Goal: Obtain resource: Download file/media

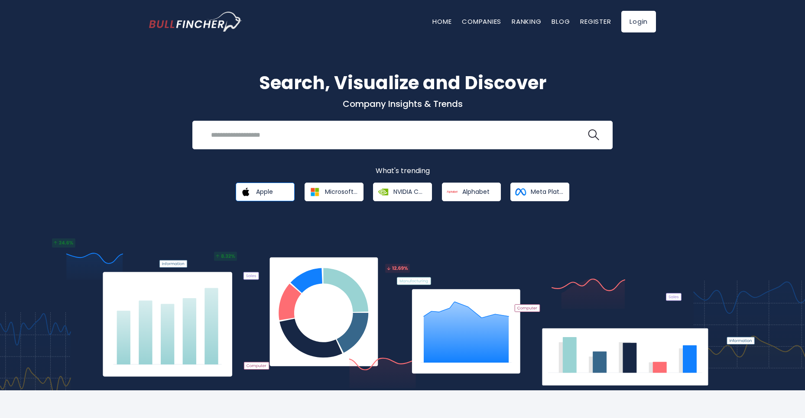
click at [281, 184] on link "Apple" at bounding box center [265, 192] width 59 height 19
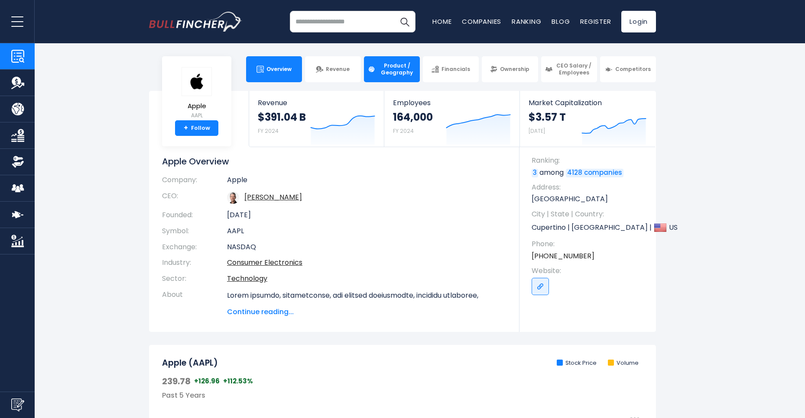
click at [391, 66] on span "Product / Geography" at bounding box center [397, 68] width 38 height 13
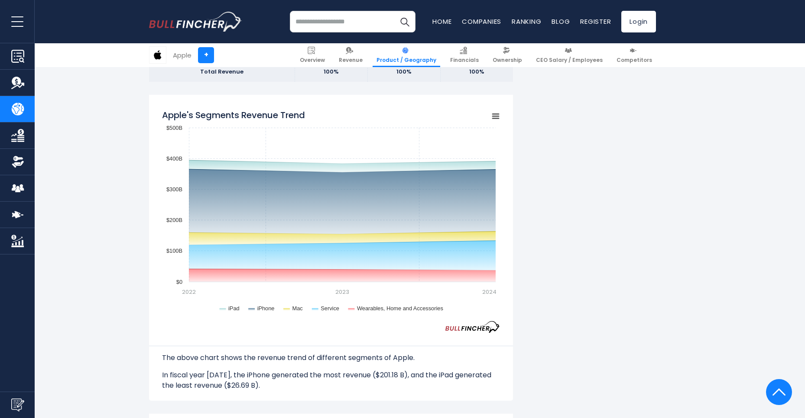
scroll to position [676, 0]
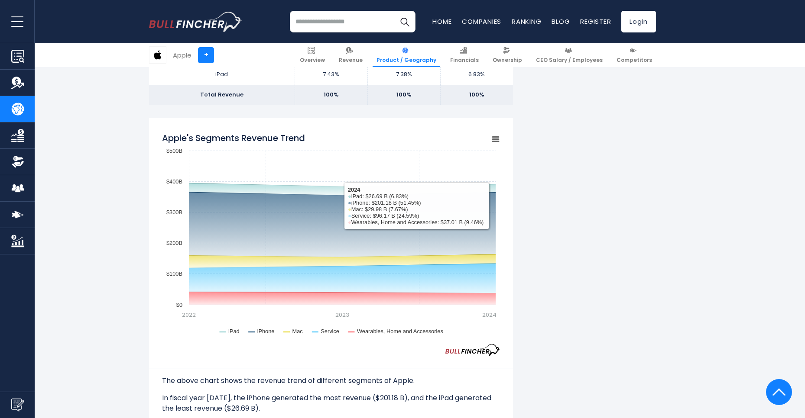
click at [494, 139] on rect "Apple's Segments Revenue Trend" at bounding box center [495, 139] width 12 height 12
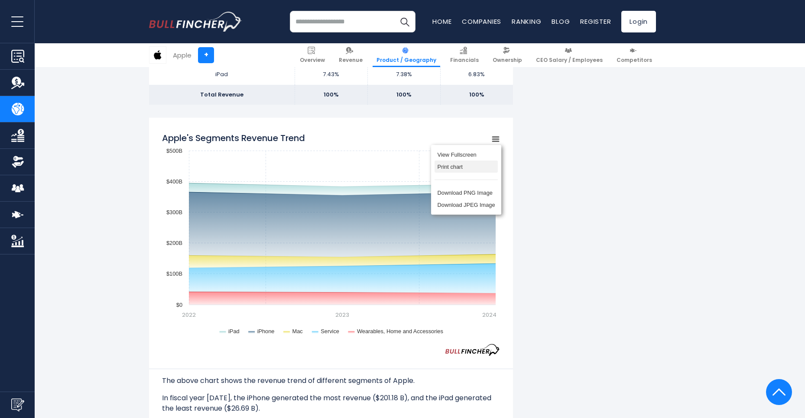
click at [459, 165] on li "Print chart" at bounding box center [465, 167] width 63 height 12
